Goal: Feedback & Contribution: Contribute content

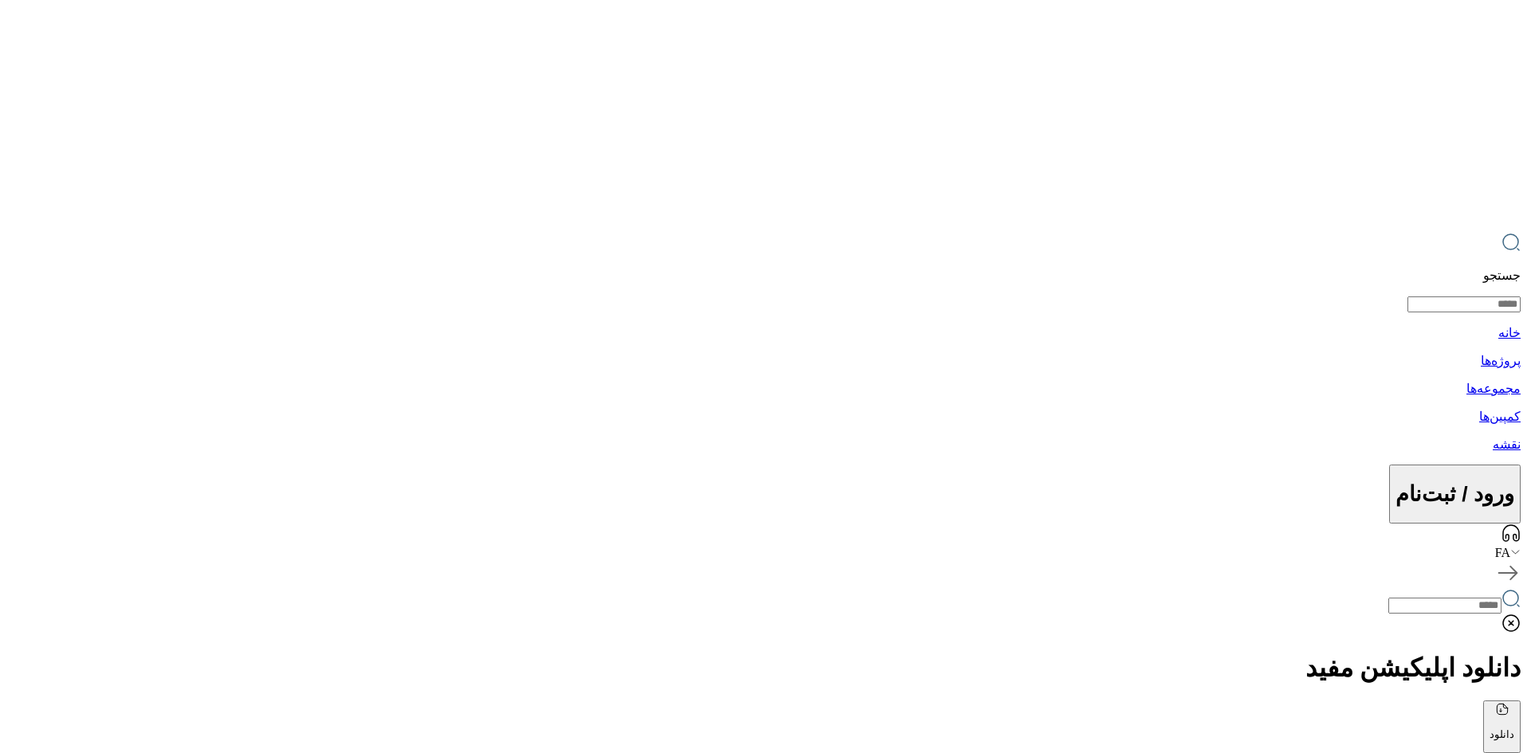
click at [1510, 547] on icon at bounding box center [1515, 552] width 10 height 10
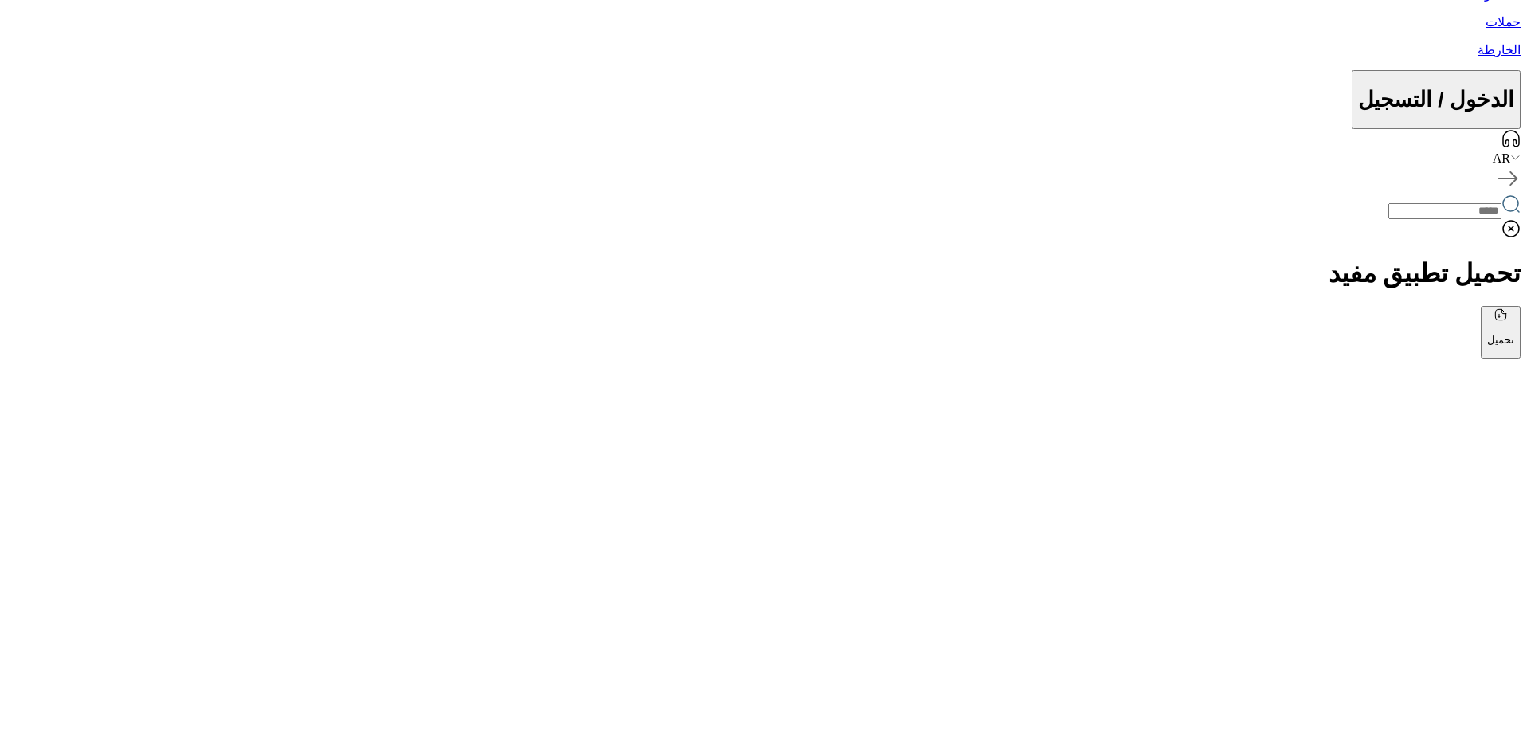
scroll to position [398, 0]
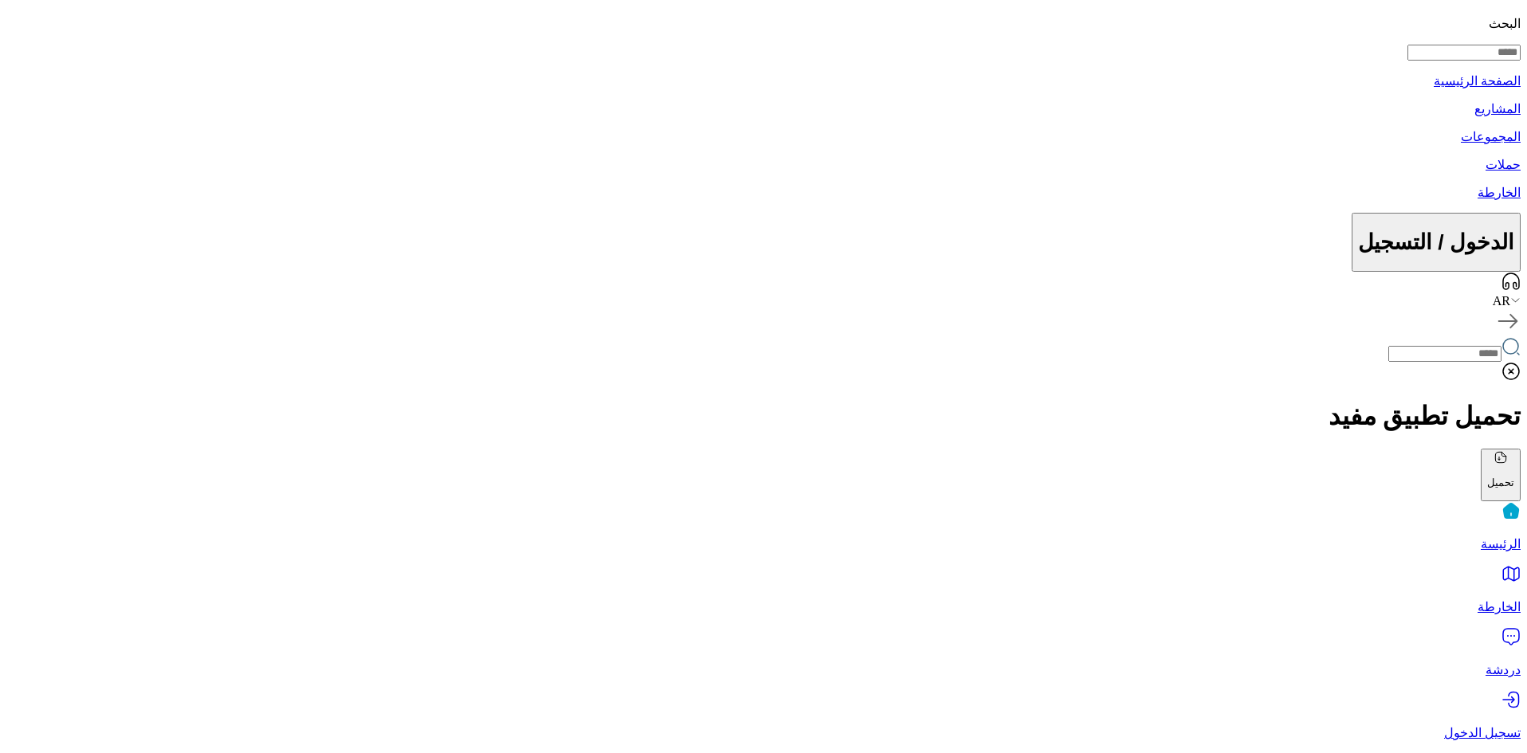
scroll to position [0, 0]
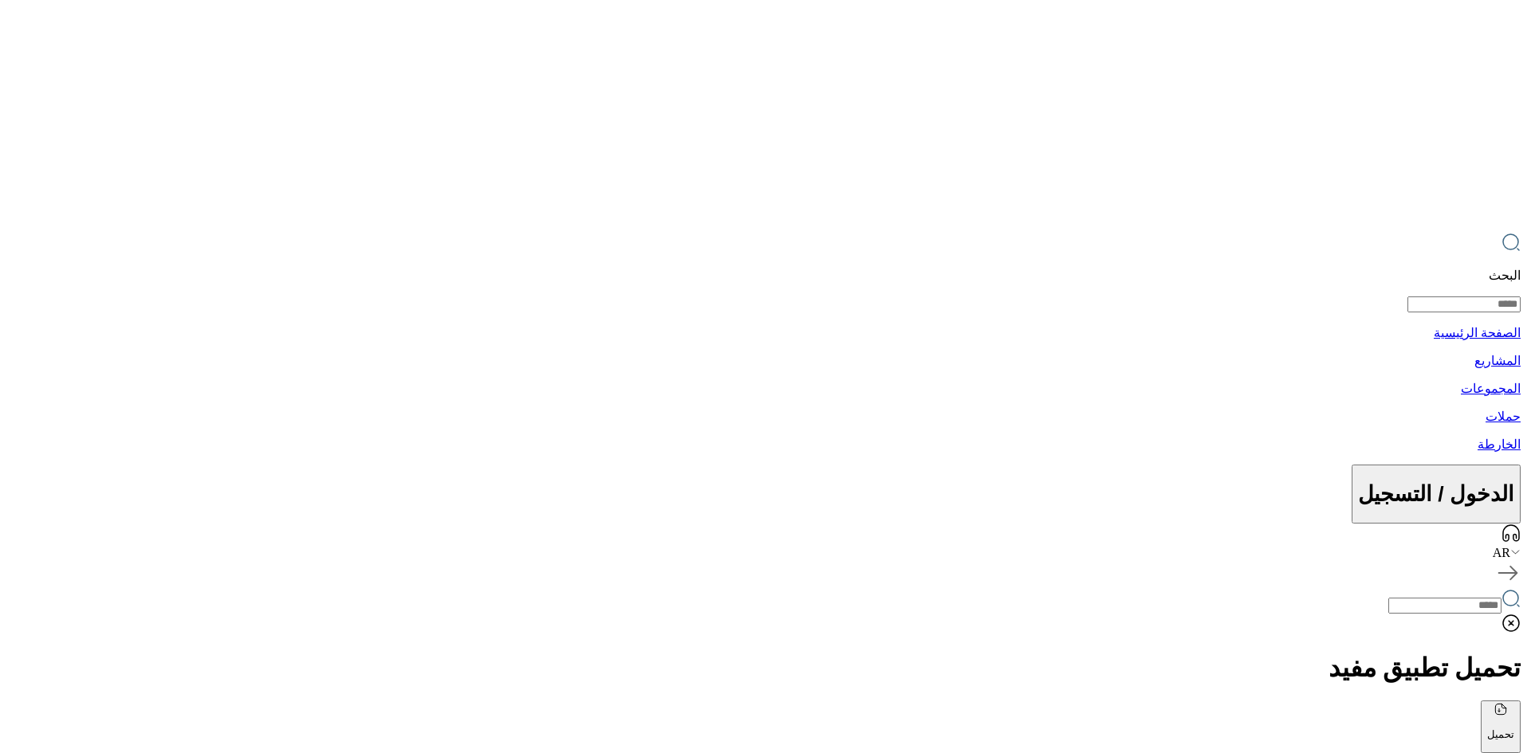
click at [1411, 29] on img at bounding box center [1143, 117] width 754 height 223
click at [1394, 29] on img at bounding box center [1143, 117] width 754 height 223
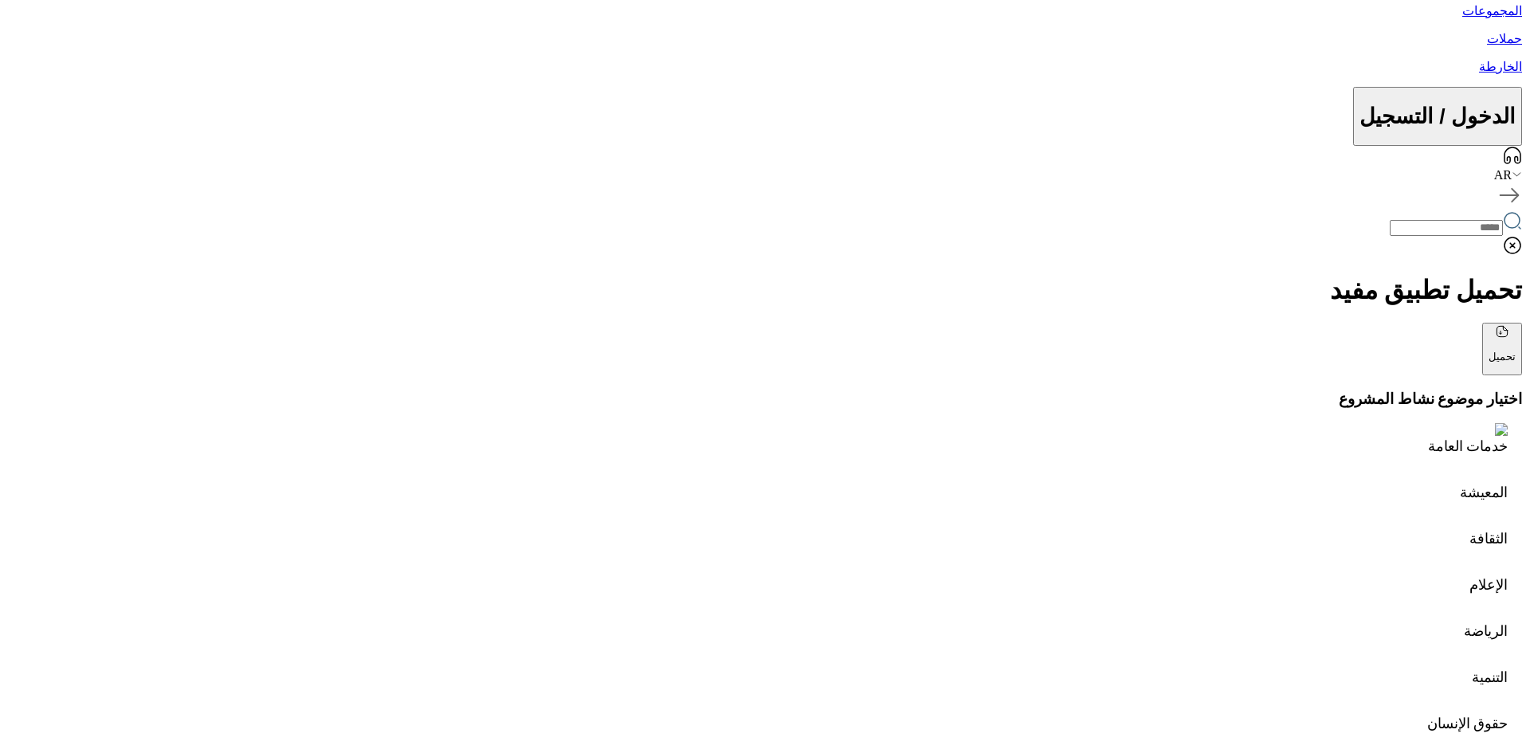
scroll to position [0, 0]
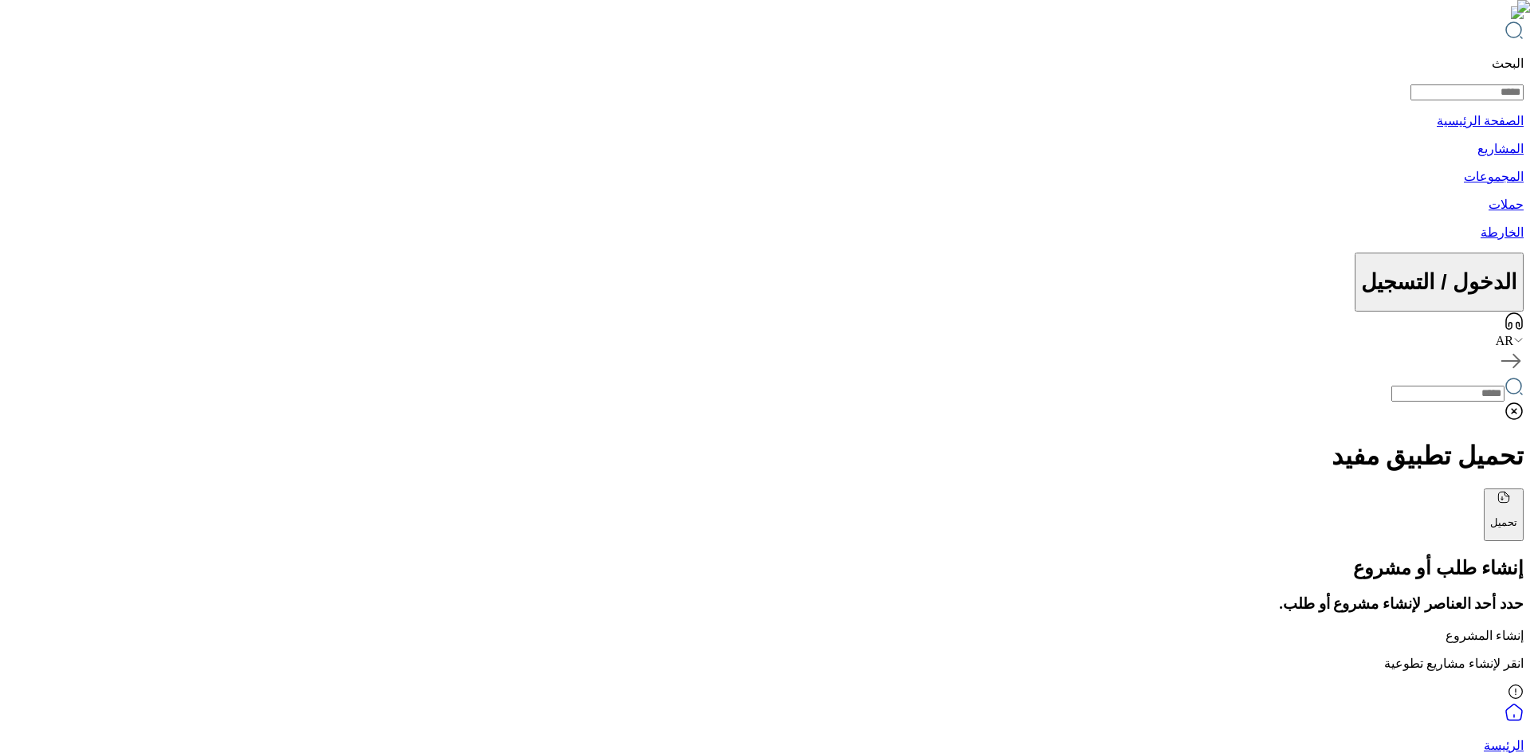
click at [920, 628] on p "إنشاء المشروع" at bounding box center [764, 635] width 1517 height 15
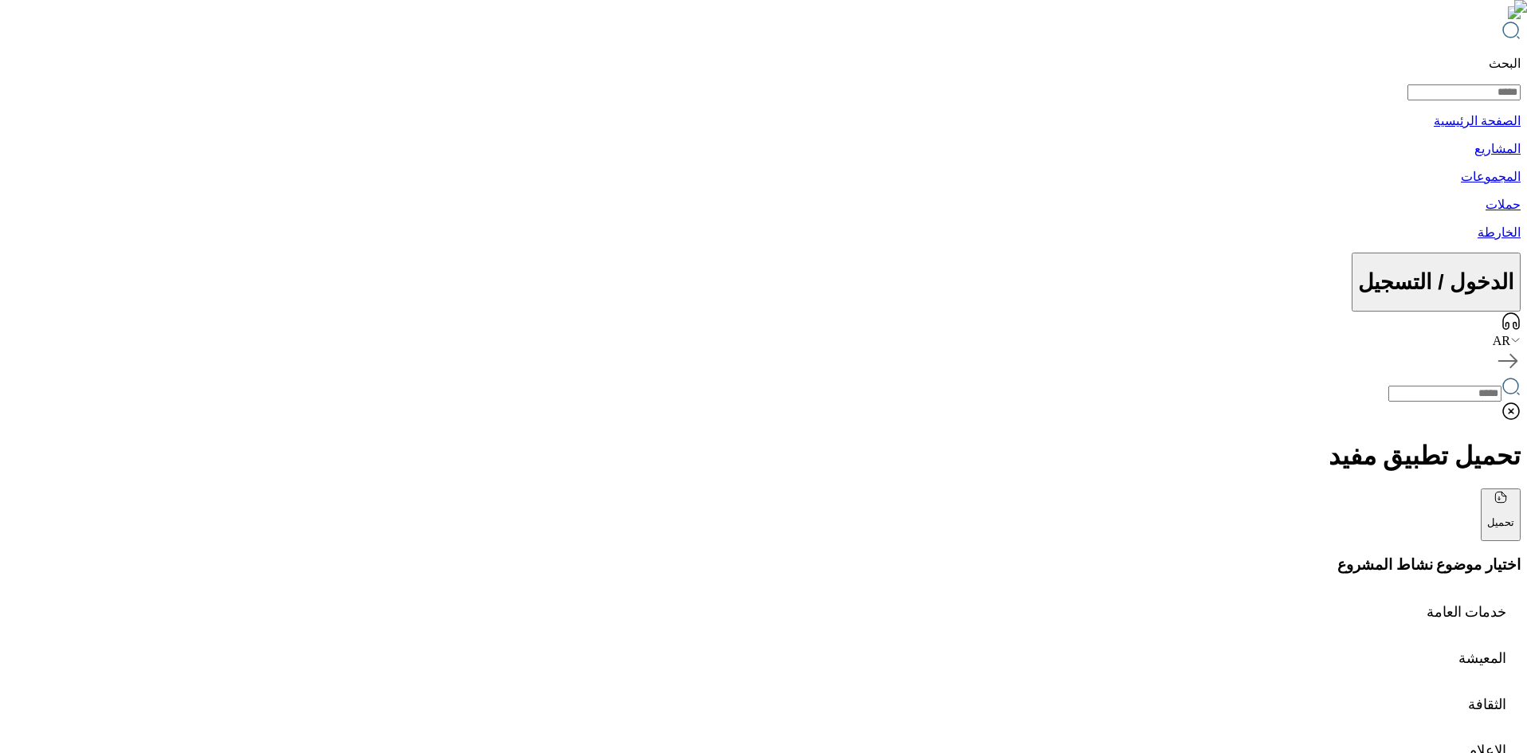
click at [943, 541] on img at bounding box center [1127, 541] width 1052 height 0
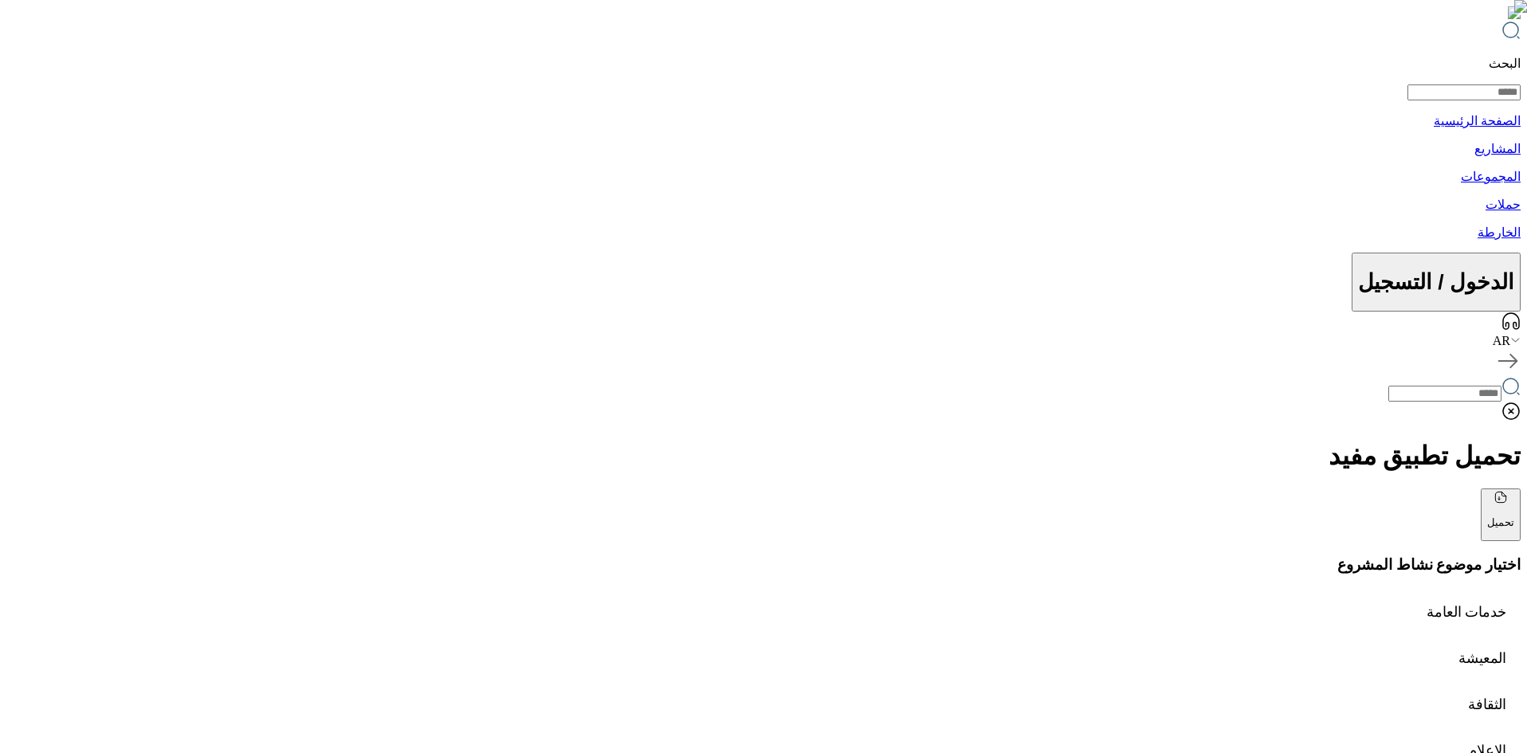
click at [972, 541] on img at bounding box center [994, 541] width 1052 height 0
click at [888, 541] on img at bounding box center [994, 541] width 1052 height 0
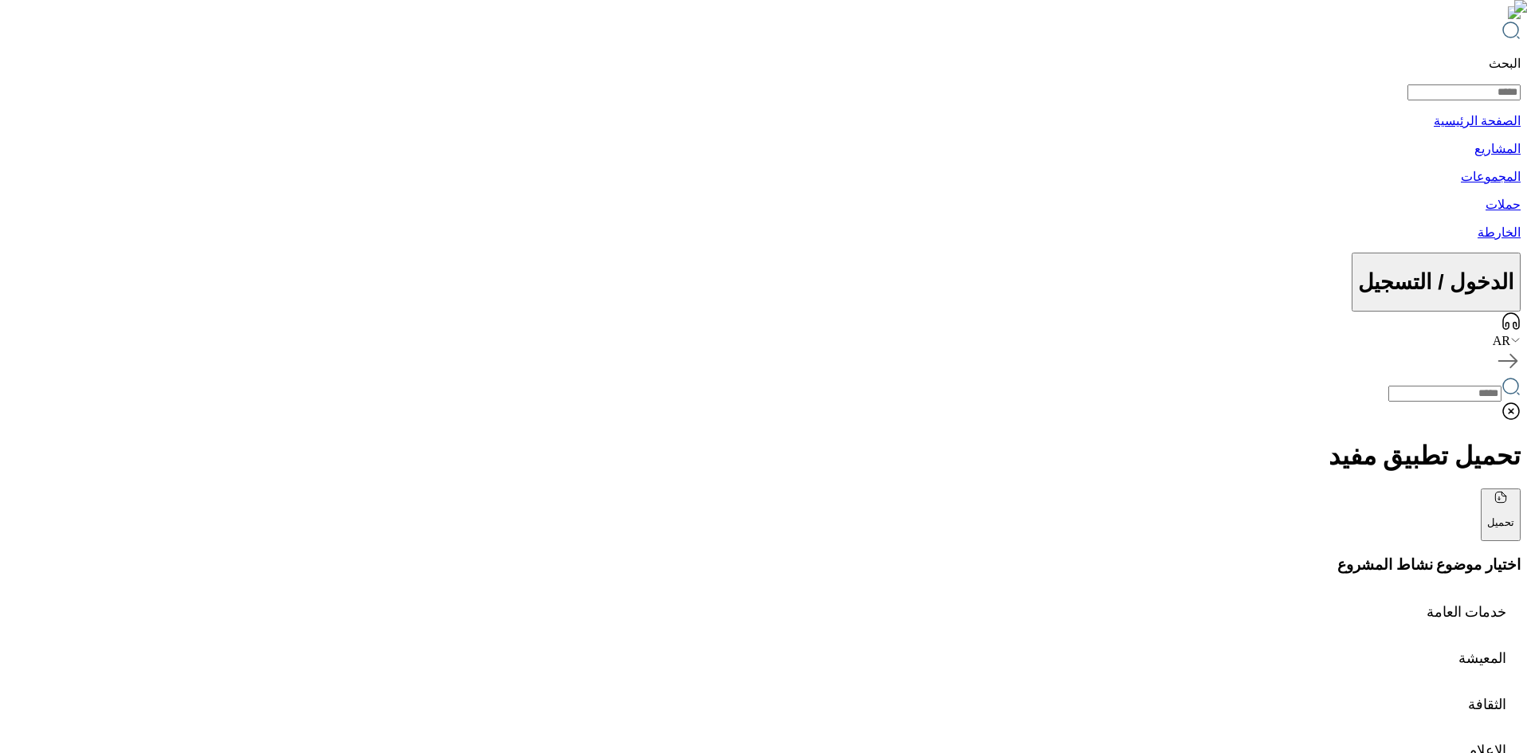
click at [974, 541] on img at bounding box center [1085, 541] width 1052 height 0
